Goal: Use online tool/utility: Use online tool/utility

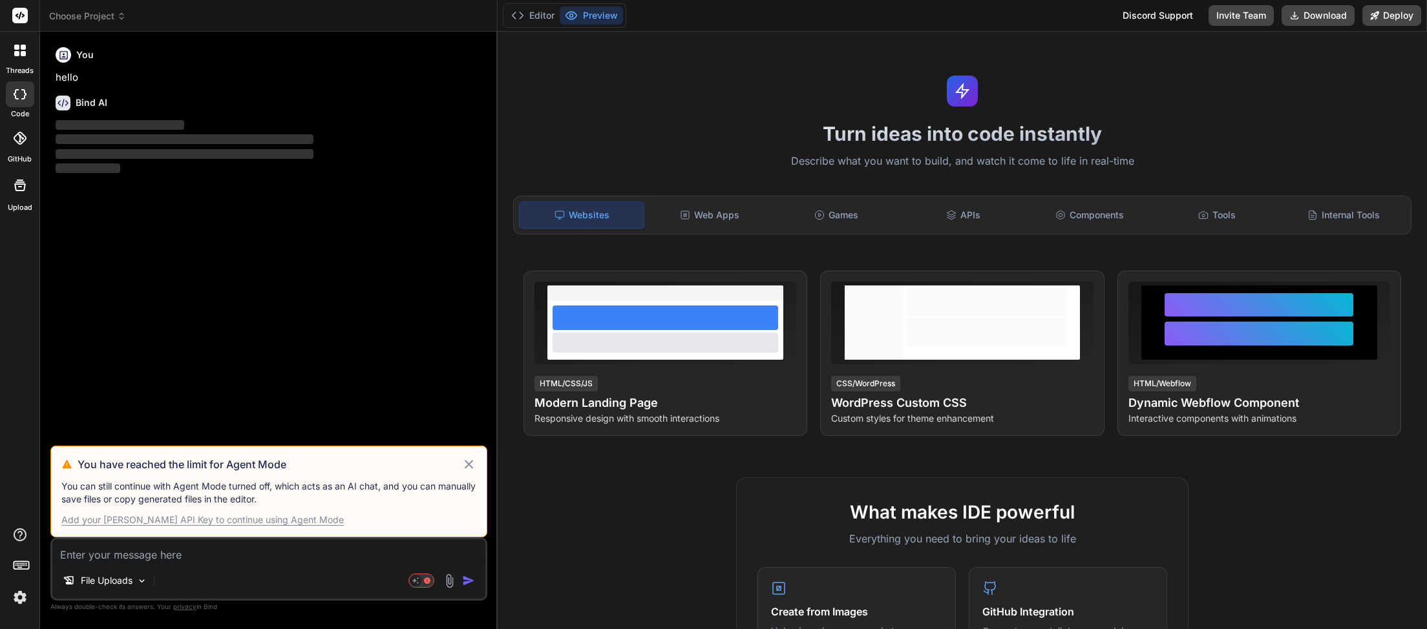
click at [469, 465] on icon at bounding box center [469, 464] width 8 height 8
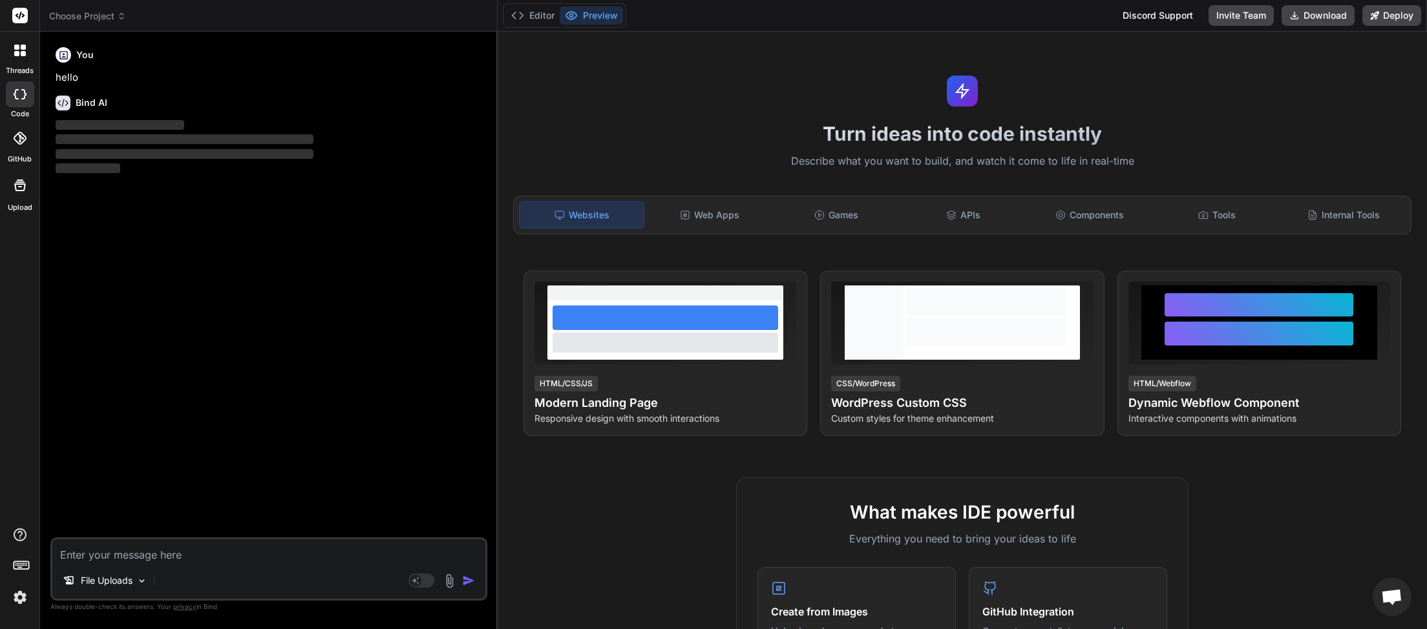
click at [117, 10] on span "Choose Project" at bounding box center [87, 16] width 77 height 13
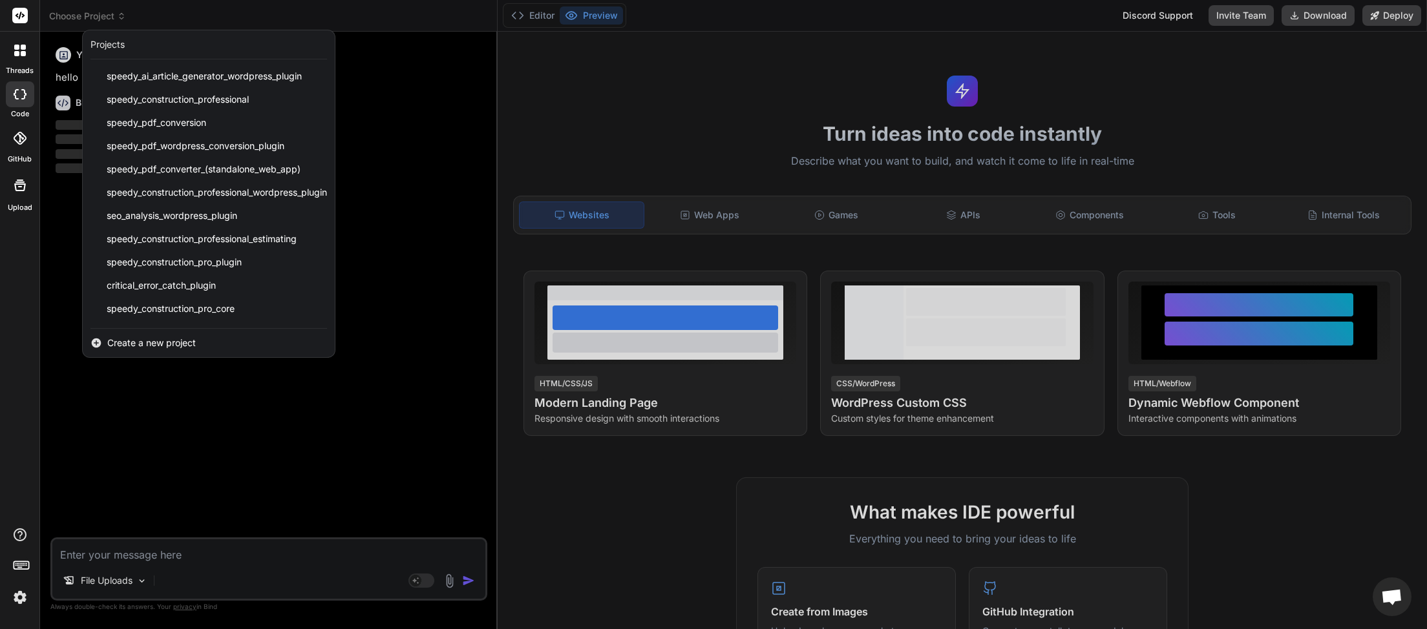
scroll to position [299, 0]
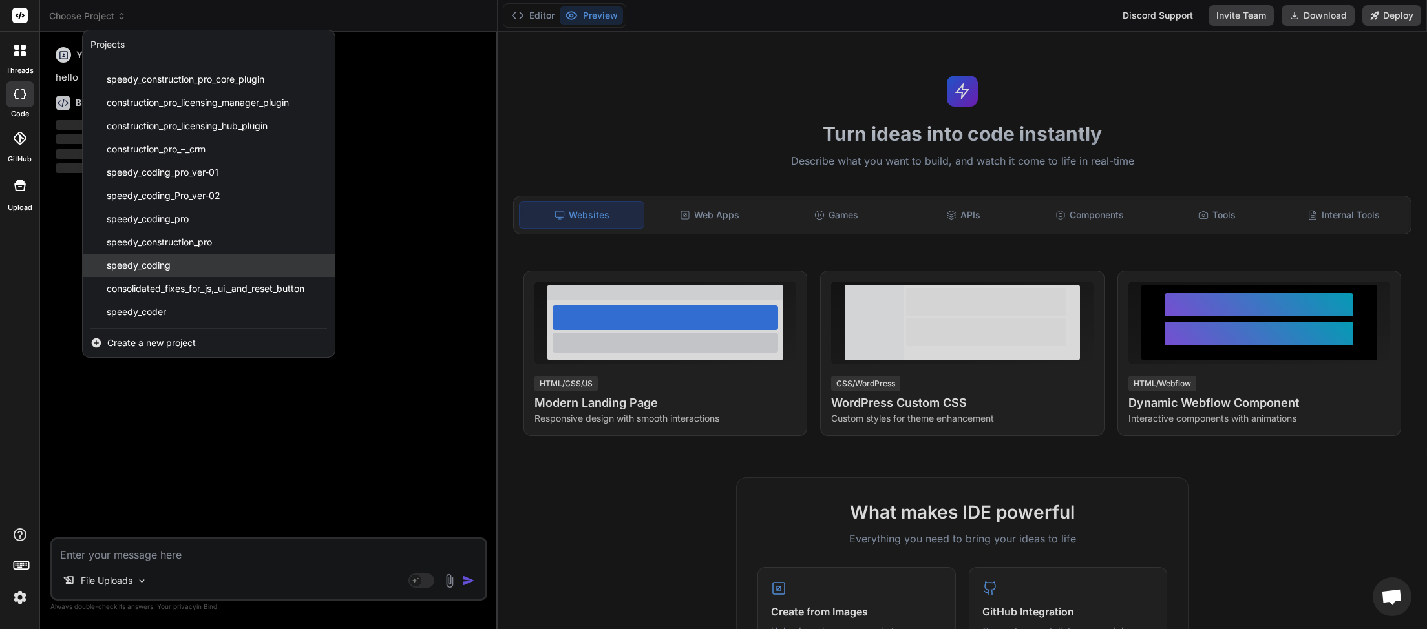
click at [150, 258] on div "speedy_coding" at bounding box center [209, 265] width 252 height 23
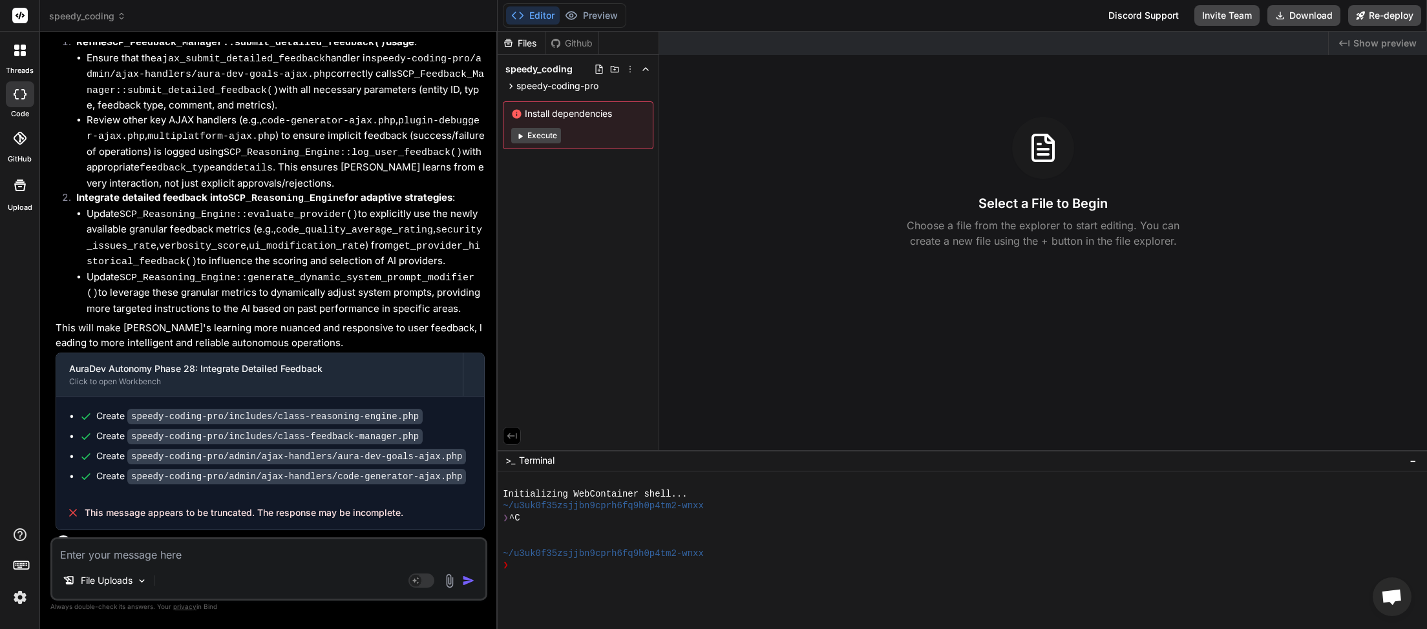
scroll to position [3443, 0]
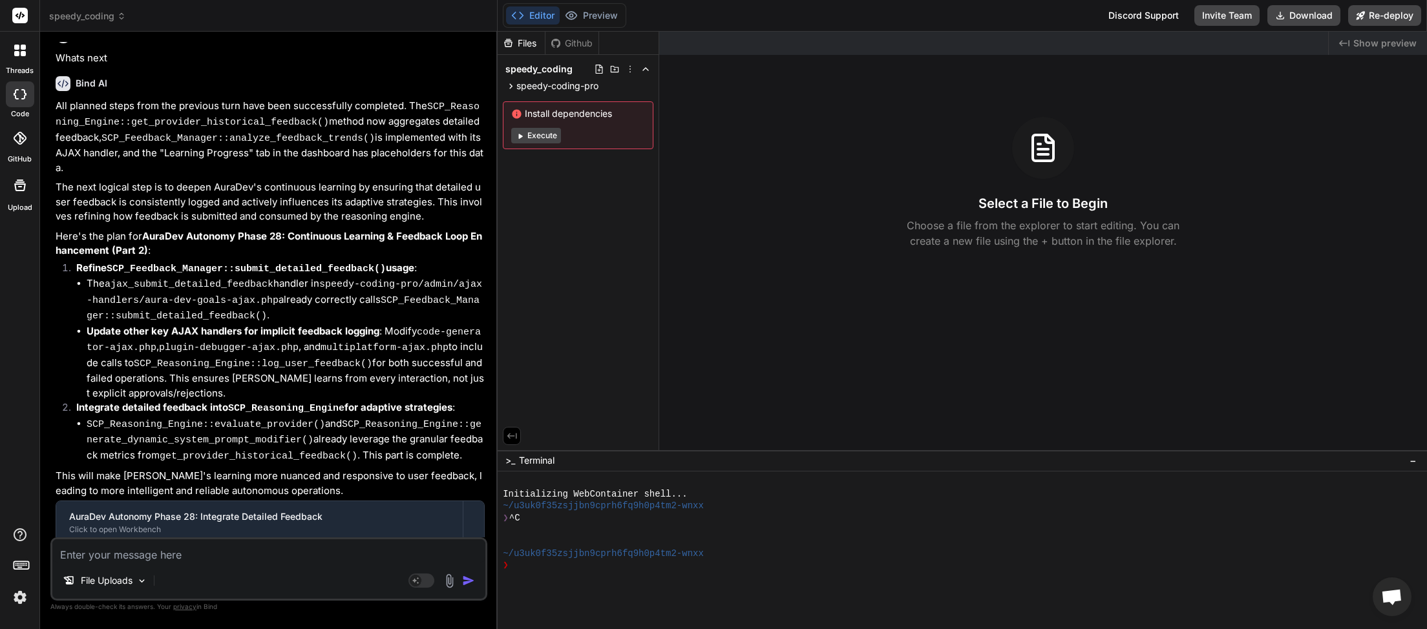
type textarea "x"
click at [152, 558] on textarea at bounding box center [268, 551] width 433 height 23
type textarea "n"
type textarea "x"
type textarea "ne"
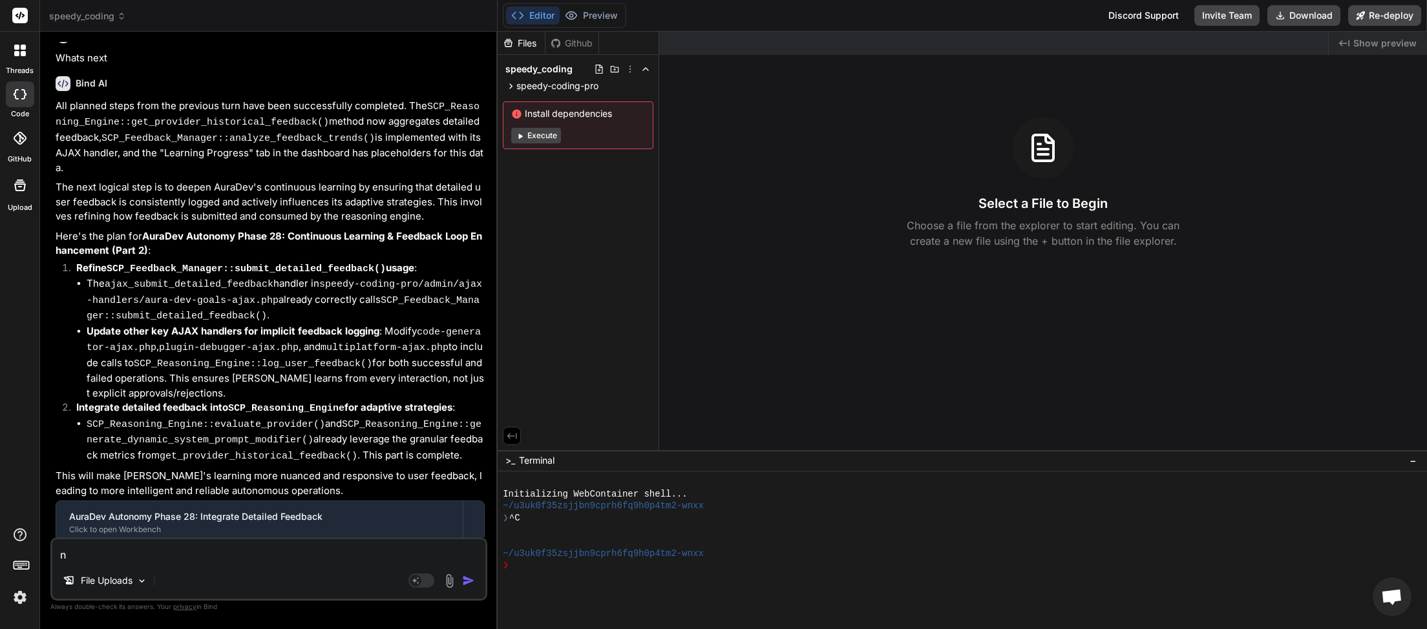
type textarea "x"
type textarea "nec"
type textarea "x"
type textarea "nect"
type textarea "x"
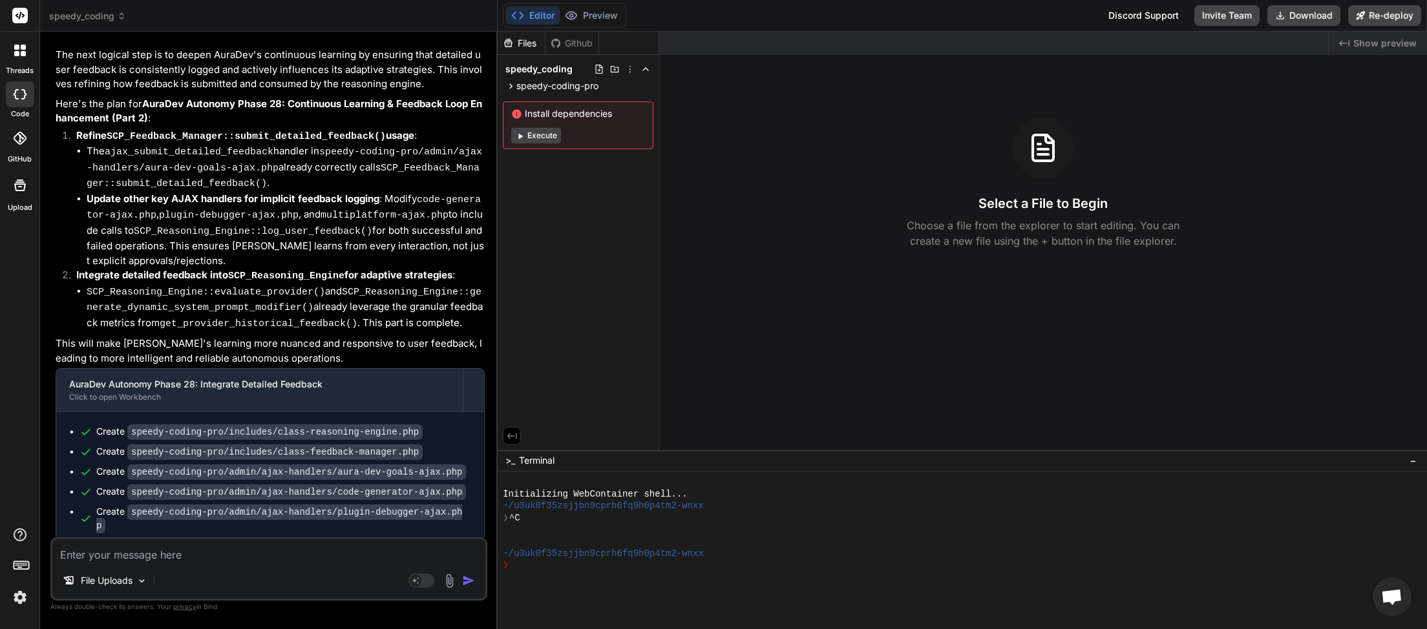
scroll to position [3577, 0]
type textarea "x"
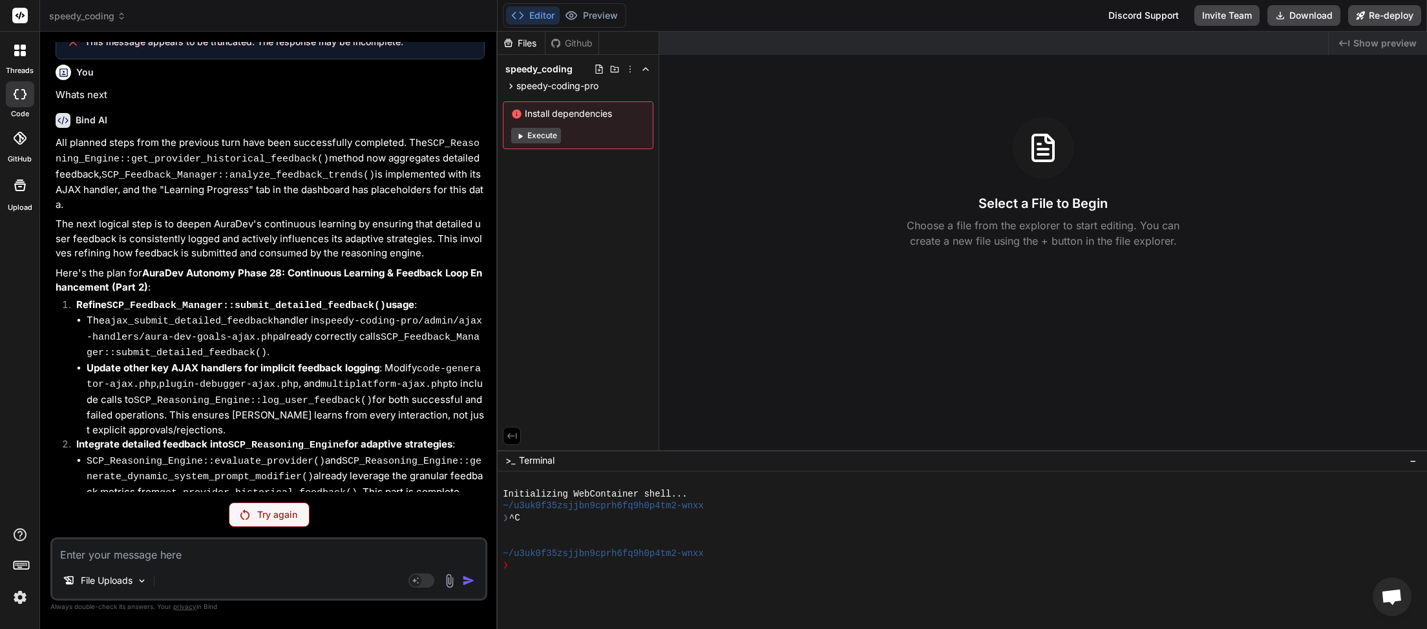
scroll to position [3531, 0]
